Goal: Check status: Check status

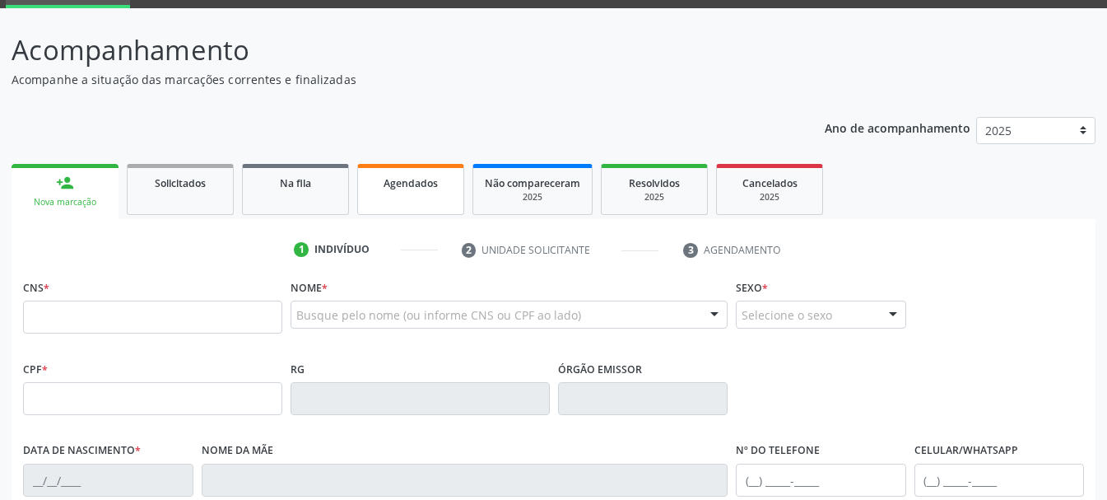
click at [405, 197] on link "Agendados" at bounding box center [410, 189] width 107 height 51
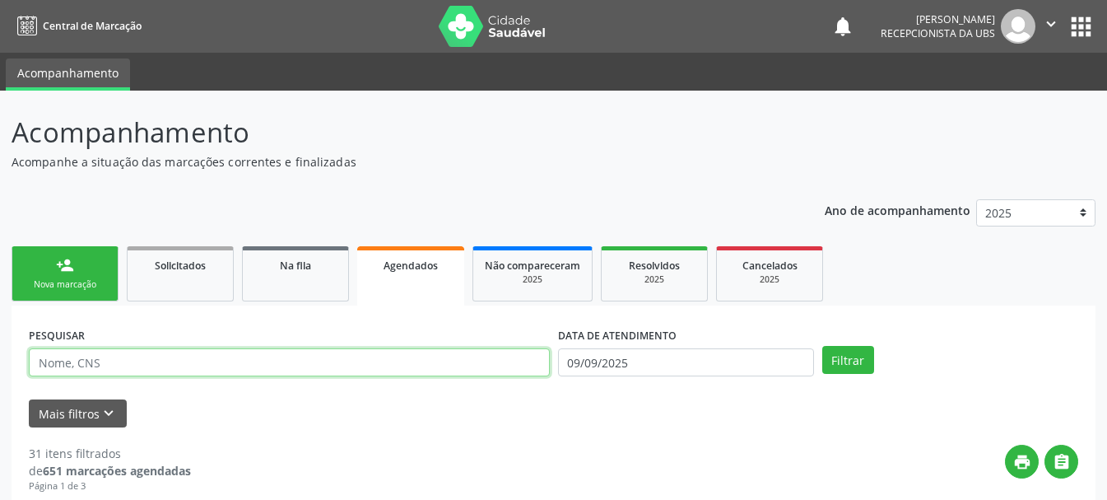
click at [176, 365] on input "text" at bounding box center [289, 362] width 521 height 28
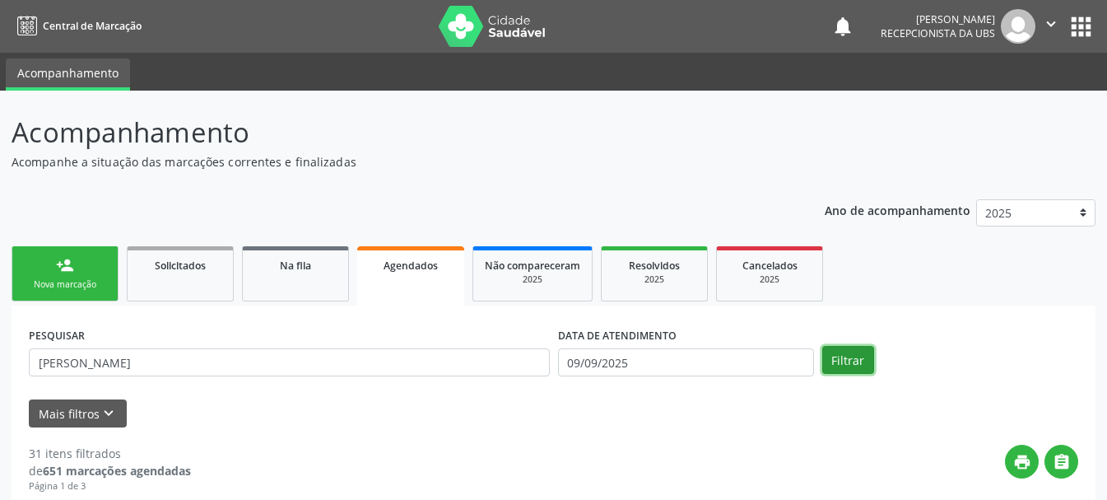
click at [854, 360] on button "Filtrar" at bounding box center [848, 360] width 52 height 28
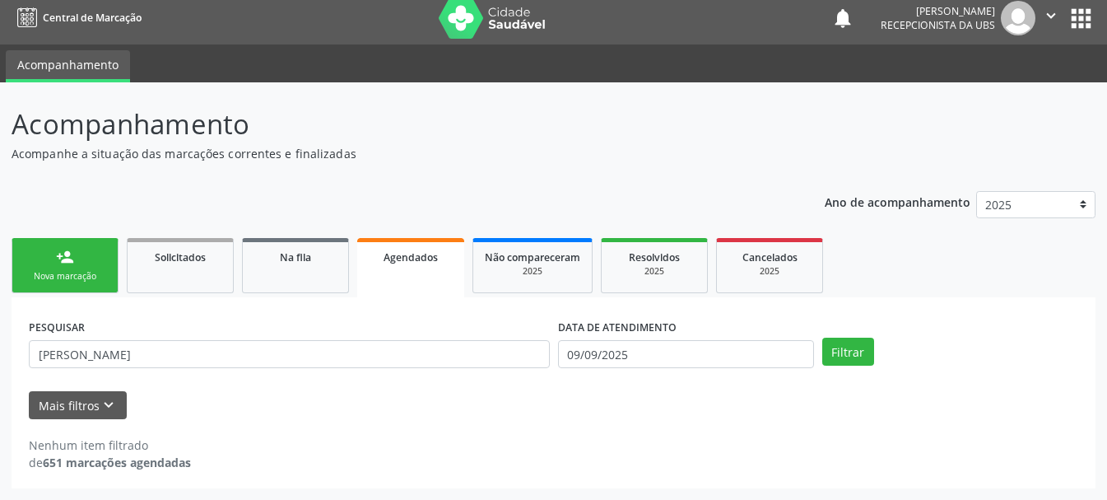
scroll to position [8, 0]
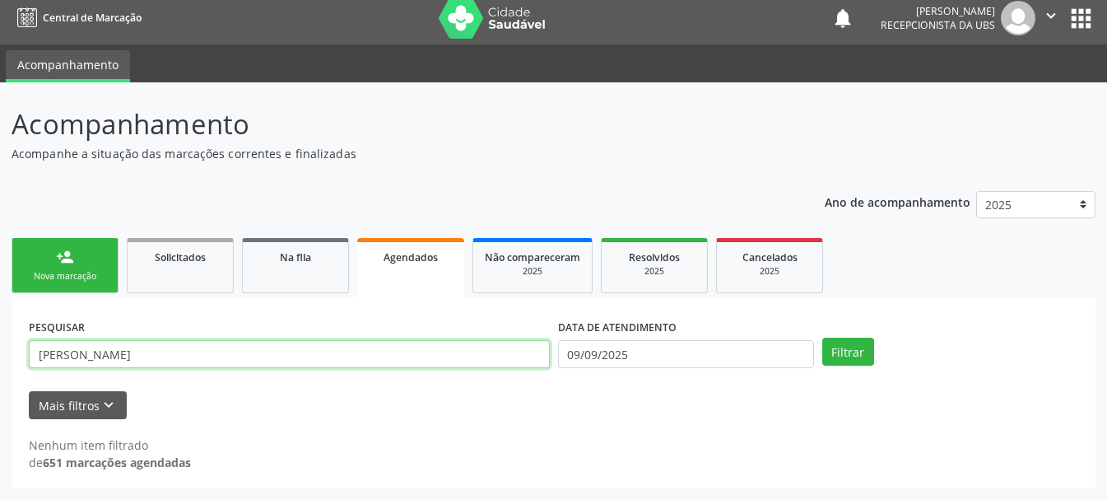
click at [143, 354] on input "[PERSON_NAME]" at bounding box center [289, 354] width 521 height 28
type input "[PERSON_NAME]"
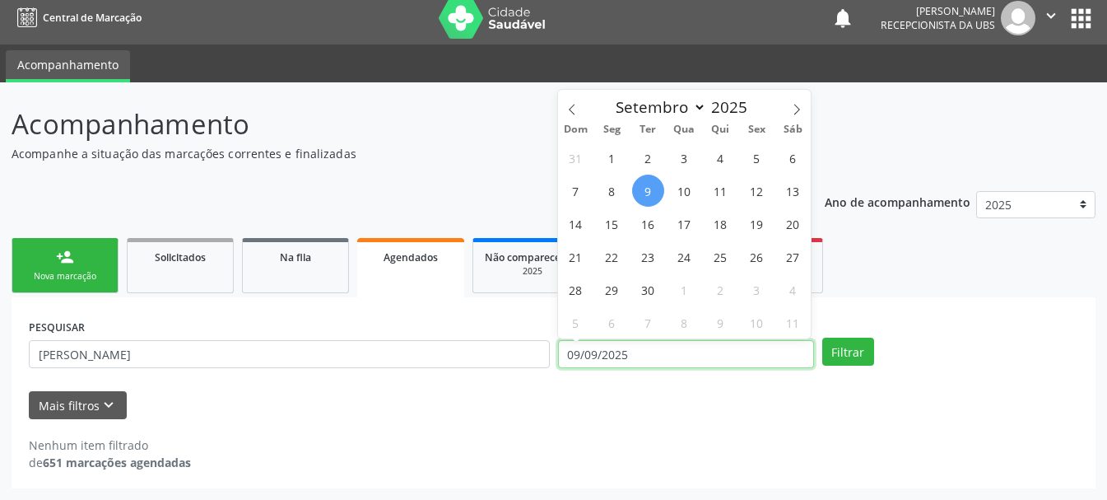
drag, startPoint x: 640, startPoint y: 349, endPoint x: 497, endPoint y: 355, distance: 143.3
click at [497, 355] on div "PESQUISAR [PERSON_NAME] DATA DE ATENDIMENTO [DATE] Filtrar" at bounding box center [553, 346] width 1057 height 64
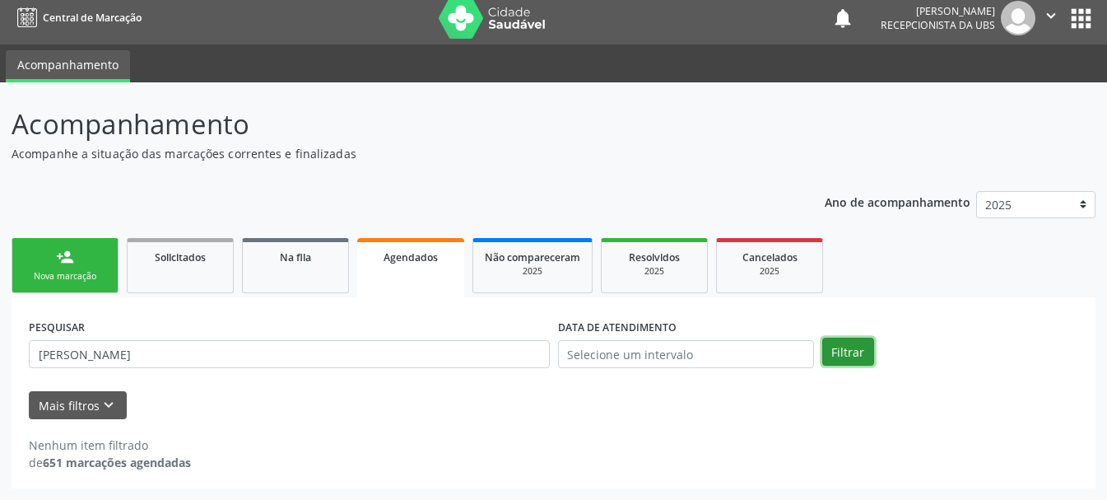
click at [847, 350] on button "Filtrar" at bounding box center [848, 351] width 52 height 28
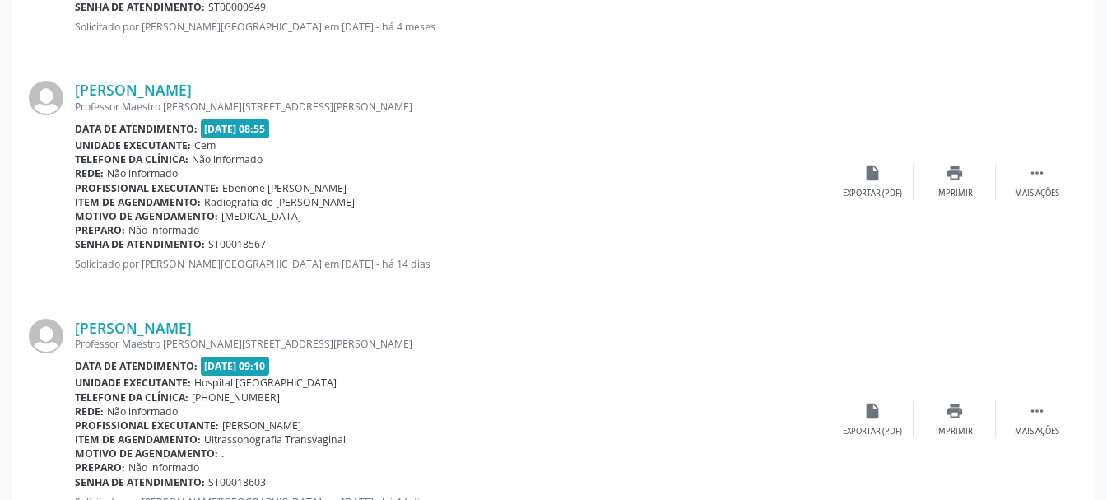
scroll to position [733, 0]
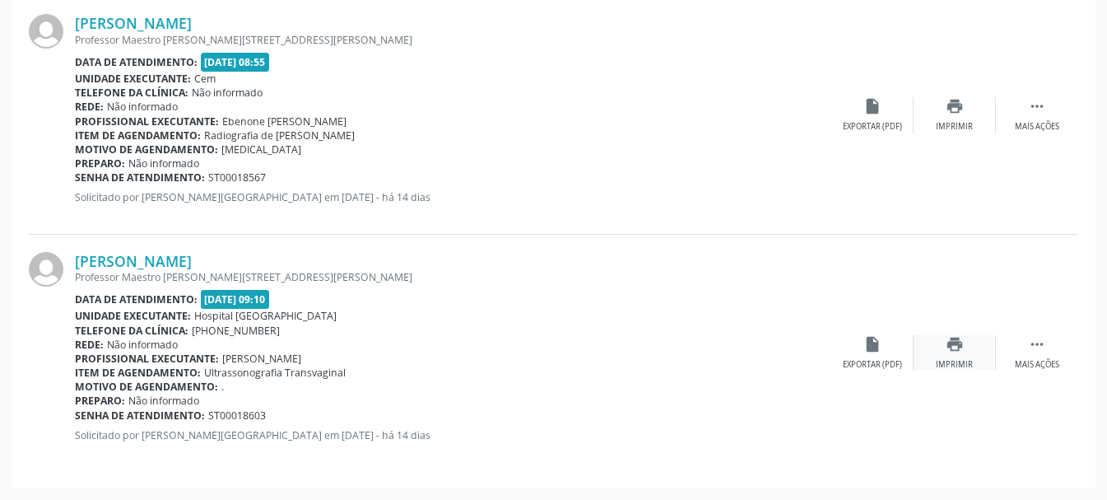
click at [948, 348] on icon "print" at bounding box center [955, 344] width 18 height 18
